Goal: Information Seeking & Learning: Learn about a topic

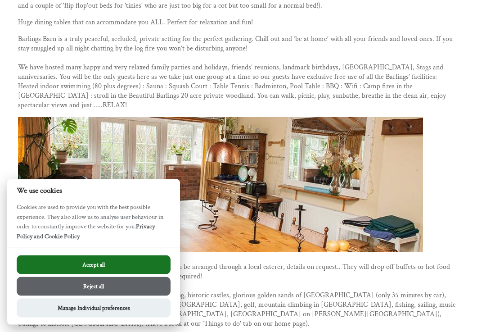
scroll to position [324, 0]
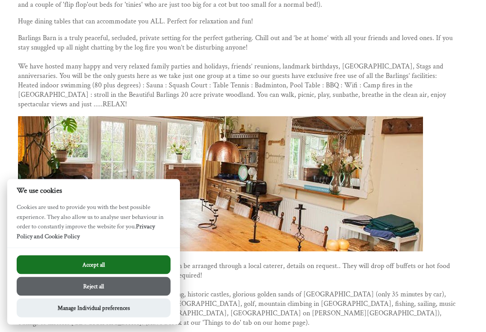
click at [108, 296] on button "Reject all" at bounding box center [94, 286] width 154 height 19
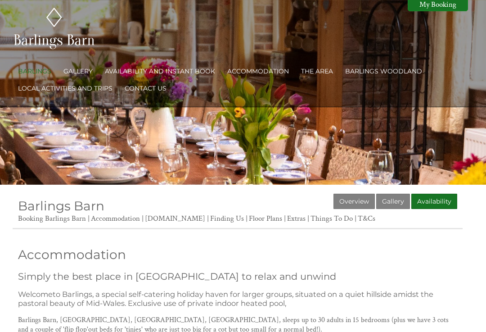
scroll to position [7, 0]
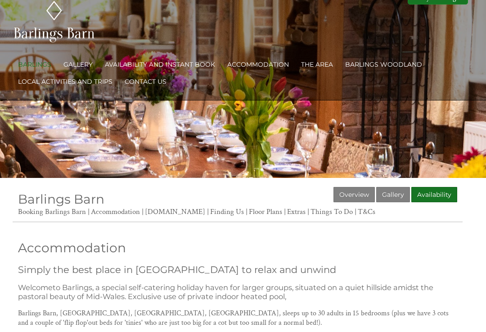
click at [401, 189] on link "Gallery" at bounding box center [393, 194] width 34 height 15
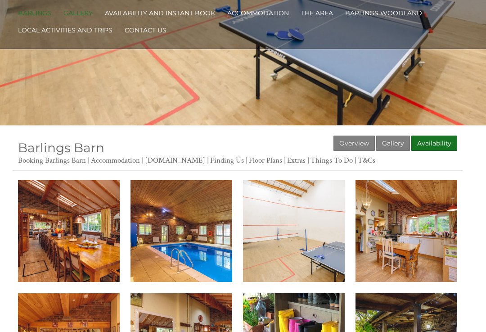
scroll to position [58, 0]
click at [81, 255] on img at bounding box center [69, 231] width 102 height 102
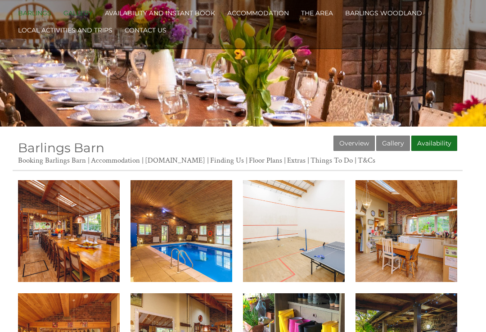
click at [191, 258] on img at bounding box center [182, 231] width 102 height 102
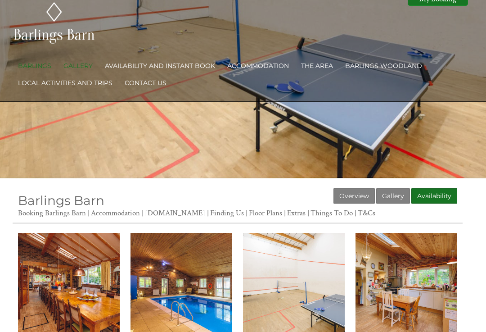
scroll to position [0, 0]
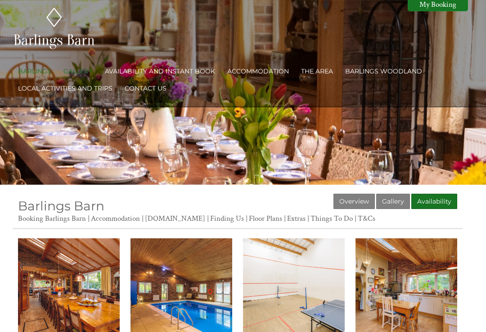
click at [324, 71] on link "The Area" at bounding box center [317, 71] width 32 height 8
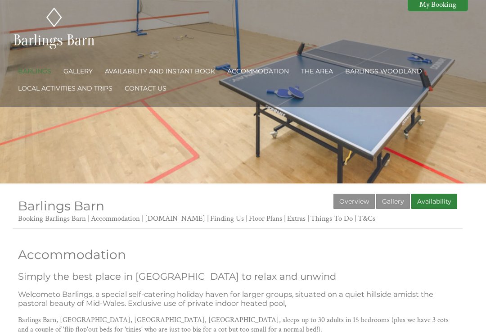
scroll to position [7, 0]
